Goal: Check status: Check status

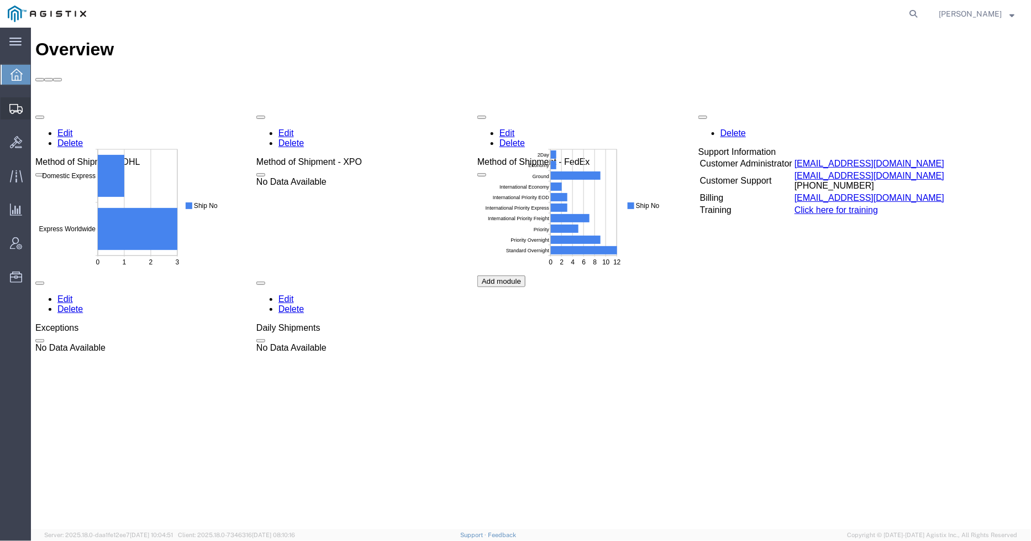
click at [29, 107] on div at bounding box center [16, 108] width 31 height 22
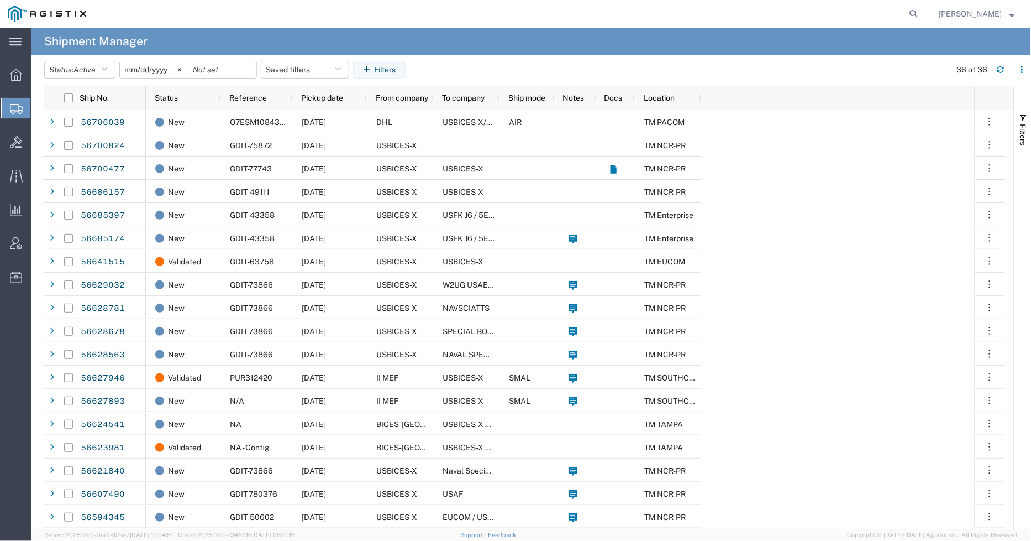
click at [920, 14] on icon at bounding box center [913, 13] width 15 height 15
click at [823, 19] on input "search" at bounding box center [738, 14] width 336 height 27
paste input "6042411594"
type input "6042411594"
click at [919, 13] on icon at bounding box center [913, 13] width 15 height 15
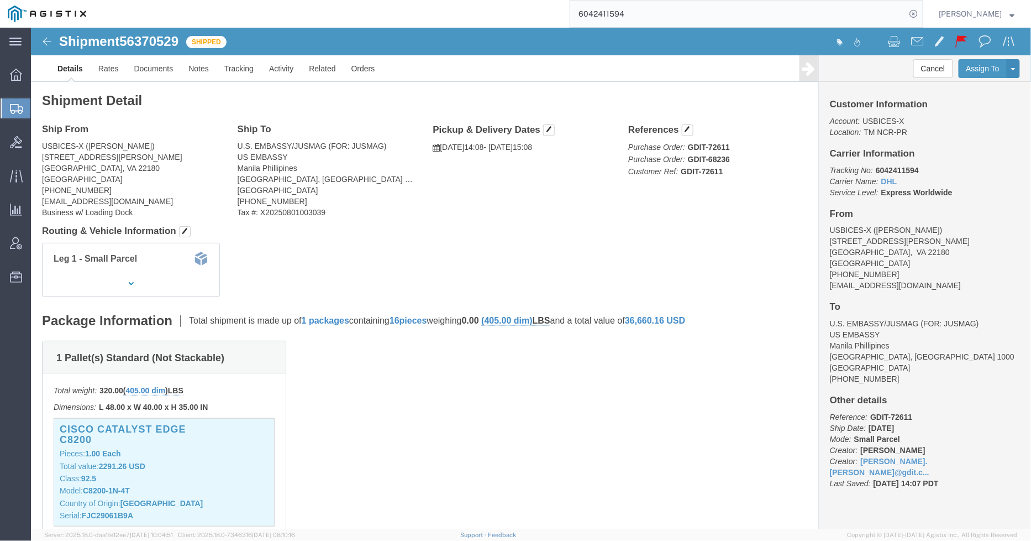
click div "Ship From USBICES-X ([PERSON_NAME]) [STREET_ADDRESS][PERSON_NAME] [PHONE_NUMBER…"
click p "Purchase Order: GDIT-72611 Purchase Order: GDIT-68236 Customer Ref: GDIT-72611"
click div "1 Pallet(s) Standard (Not Stackable) Total weight: 320.00 ( 405.00 dim ) LBS Di…"
